Goal: Find specific page/section: Find specific page/section

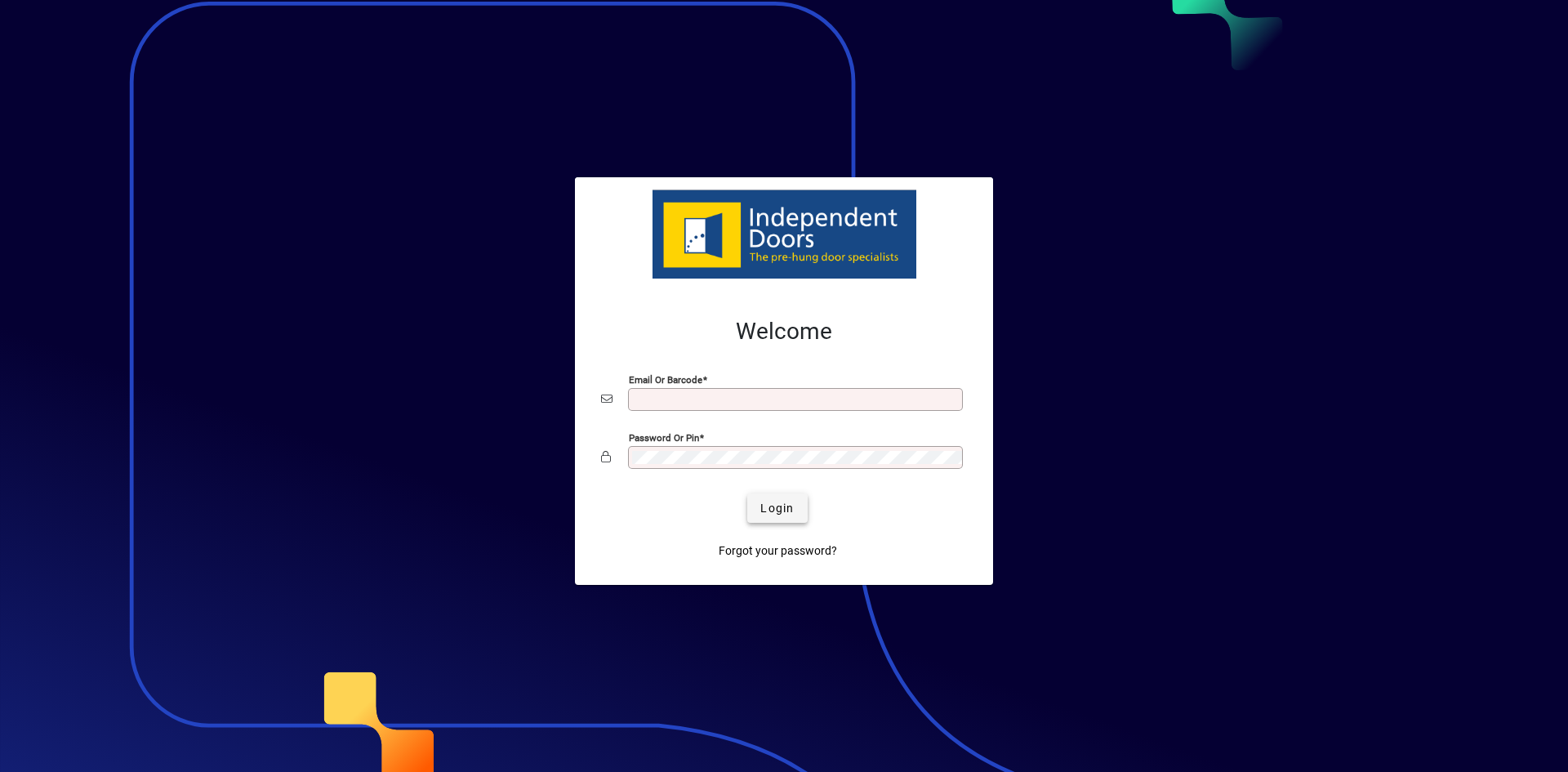
type input "**********"
click at [783, 512] on span "Login" at bounding box center [777, 508] width 33 height 18
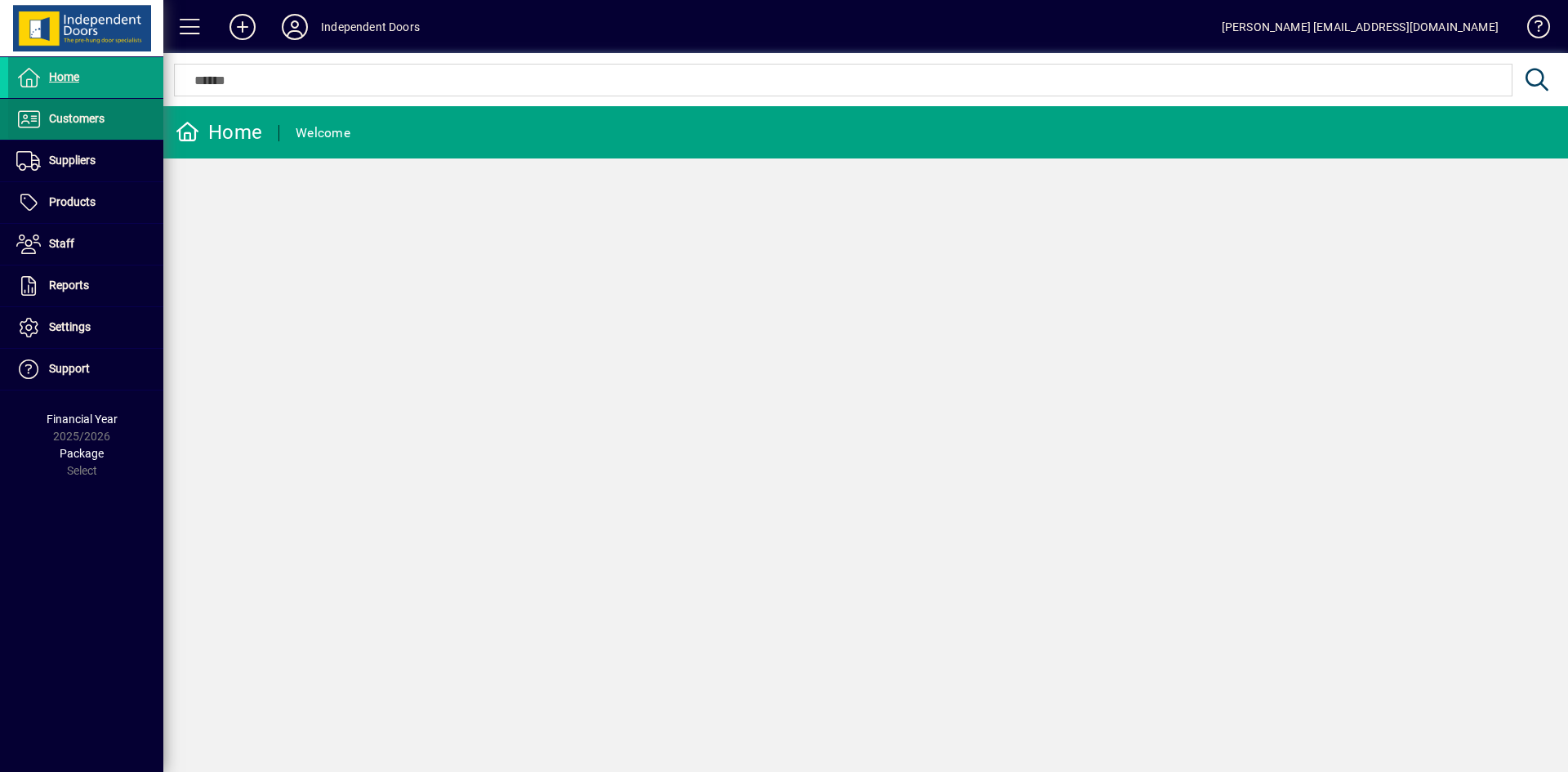
click at [84, 121] on span "Customers" at bounding box center [76, 118] width 55 height 13
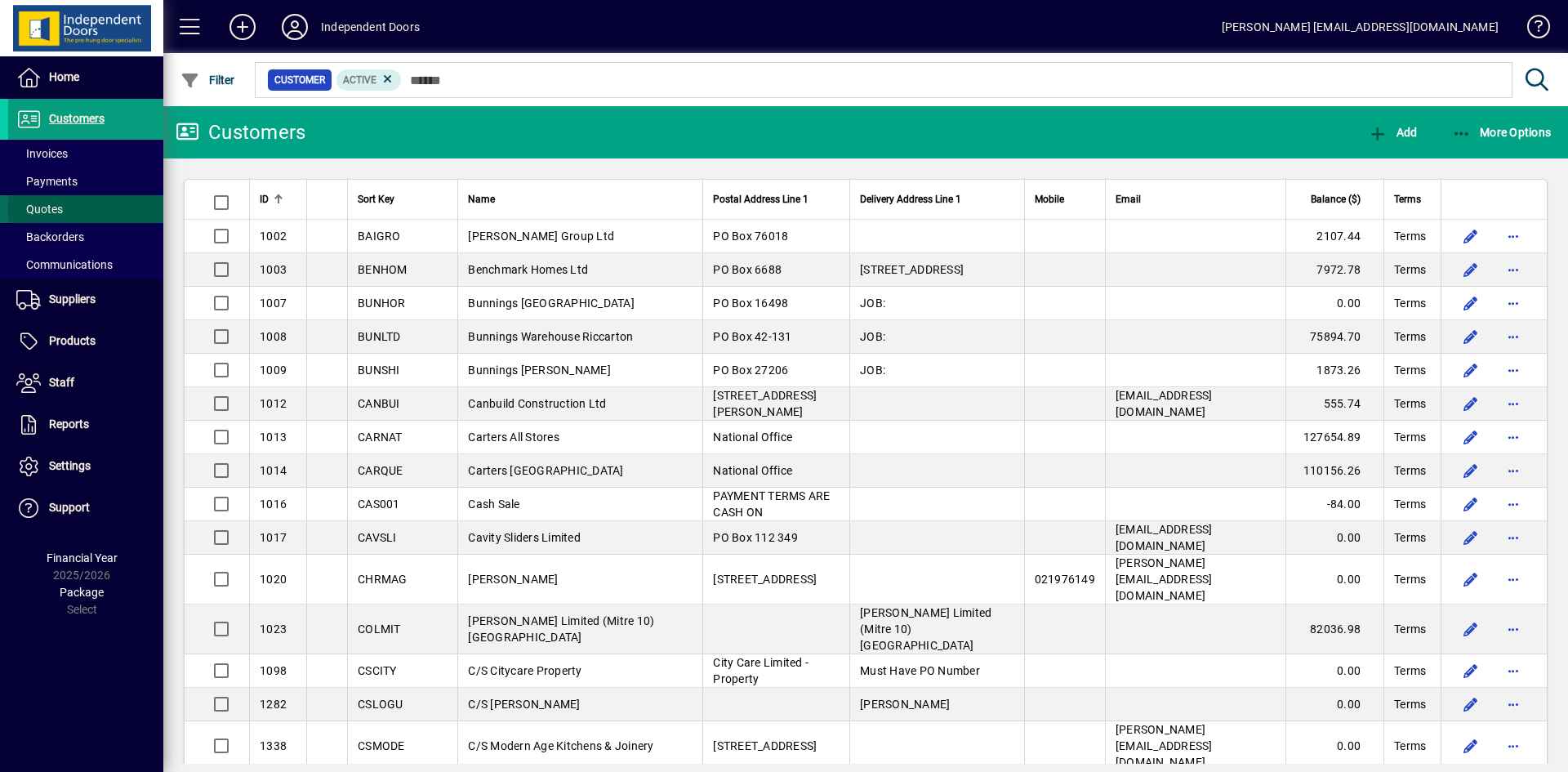
click at [62, 205] on span "Quotes" at bounding box center [40, 208] width 47 height 13
